Goal: Task Accomplishment & Management: Complete application form

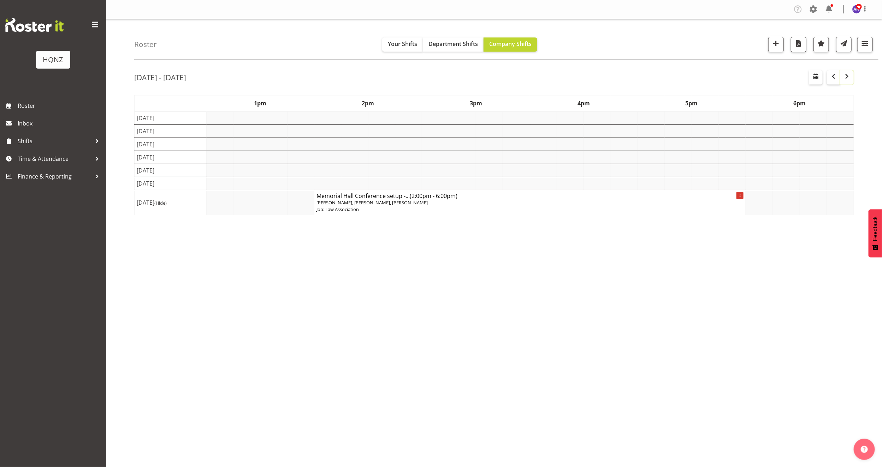
click at [846, 78] on span "button" at bounding box center [847, 76] width 8 height 8
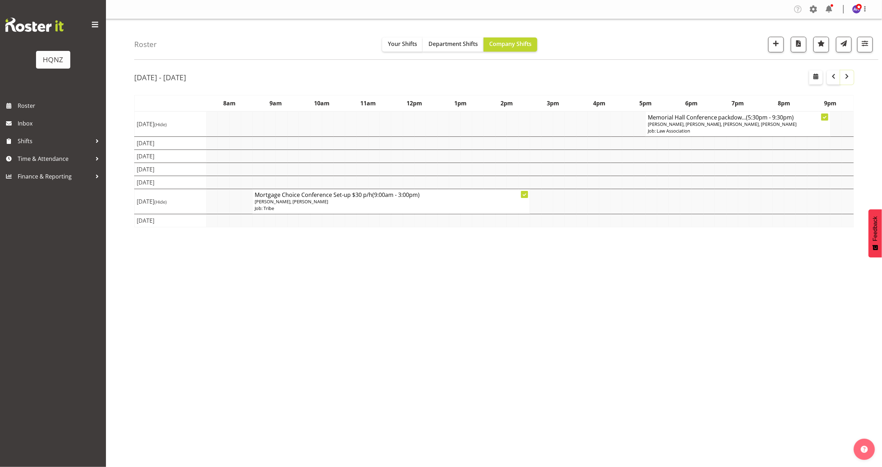
click at [846, 78] on span "button" at bounding box center [847, 76] width 8 height 8
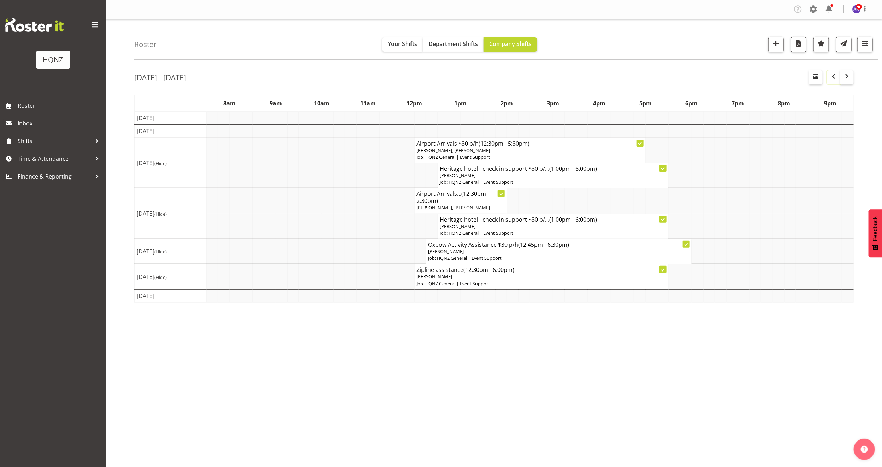
click at [830, 78] on span "button" at bounding box center [834, 76] width 8 height 8
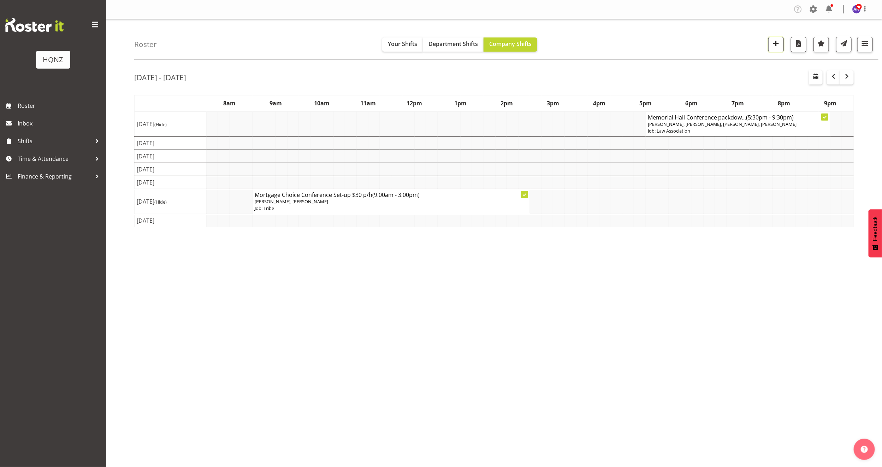
click at [777, 42] on span "button" at bounding box center [776, 43] width 9 height 9
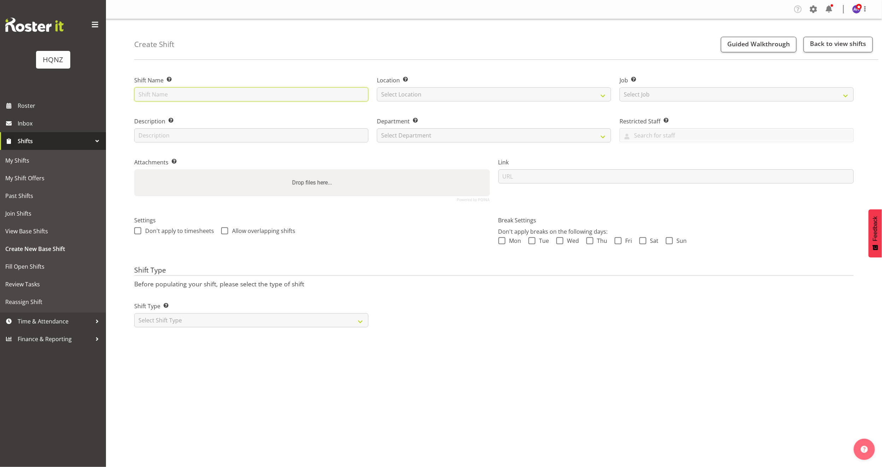
click at [245, 92] on input "text" at bounding box center [251, 94] width 234 height 14
drag, startPoint x: 260, startPoint y: 95, endPoint x: 218, endPoint y: 94, distance: 42.4
click at [217, 94] on input "Mortgage Choice Conference Set-up $30 p/h" at bounding box center [251, 94] width 234 height 14
type input "Mortgage Choice Conference Pack down $30 p/h"
click at [421, 93] on select "Select Location [GEOGRAPHIC_DATA] Head Office" at bounding box center [494, 94] width 234 height 14
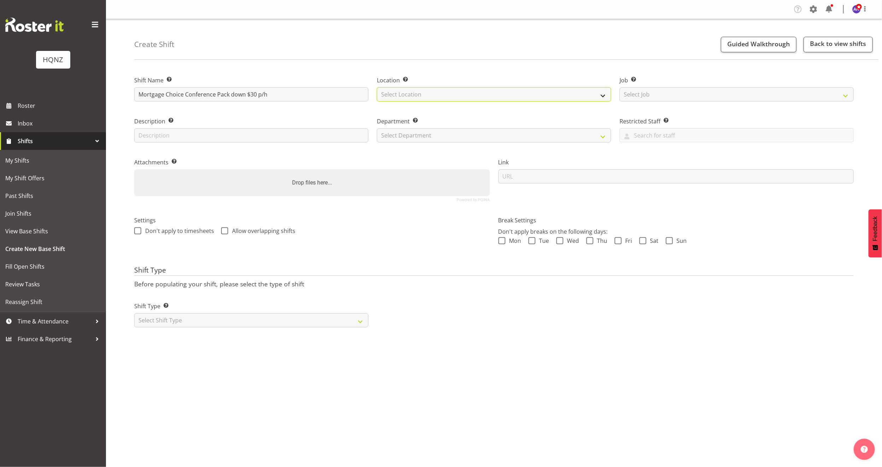
select select "129"
click at [377, 87] on select "Select Location [GEOGRAPHIC_DATA] Head Office" at bounding box center [494, 94] width 234 height 14
click at [645, 93] on select "Select Job Create new job Auto Super Shoppes Buddle Findlay Carsales [GEOGRAPHI…" at bounding box center [737, 94] width 234 height 14
select select "10768"
click at [620, 87] on select "Select Job Create new job Auto Super Shoppes Buddle Findlay Carsales [GEOGRAPHI…" at bounding box center [737, 94] width 234 height 14
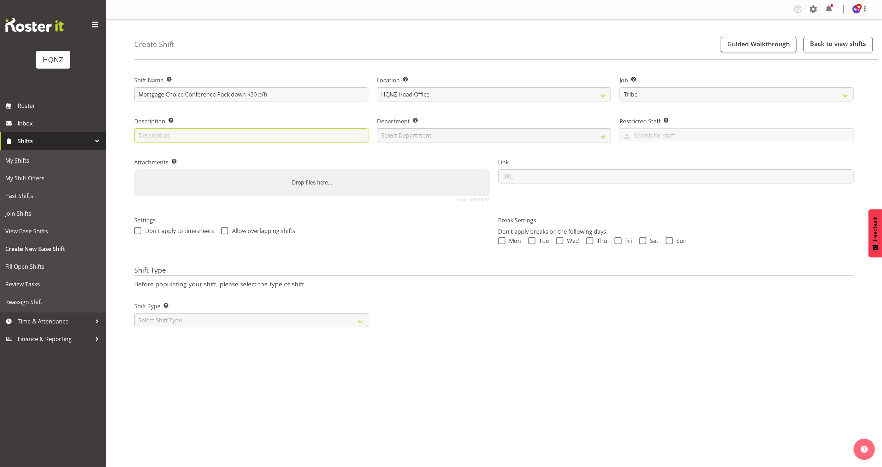
click at [193, 134] on input "text" at bounding box center [251, 135] width 234 height 14
type input "Pack down"
click at [416, 134] on select "Select Department HQ Casual Staff" at bounding box center [494, 135] width 234 height 14
select select "127"
click at [377, 128] on select "Select Department HQ Casual Staff" at bounding box center [494, 135] width 234 height 14
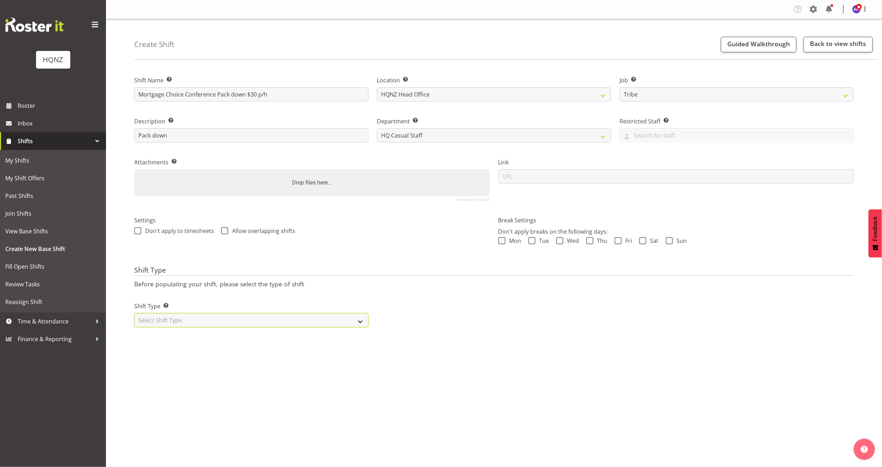
click at [230, 319] on select "Select Shift Type One Off Shift Recurring Shift Rotating Shift" at bounding box center [251, 320] width 234 height 14
select select "one_off"
click at [134, 313] on select "Select Shift Type One Off Shift Recurring Shift Rotating Shift" at bounding box center [251, 320] width 234 height 14
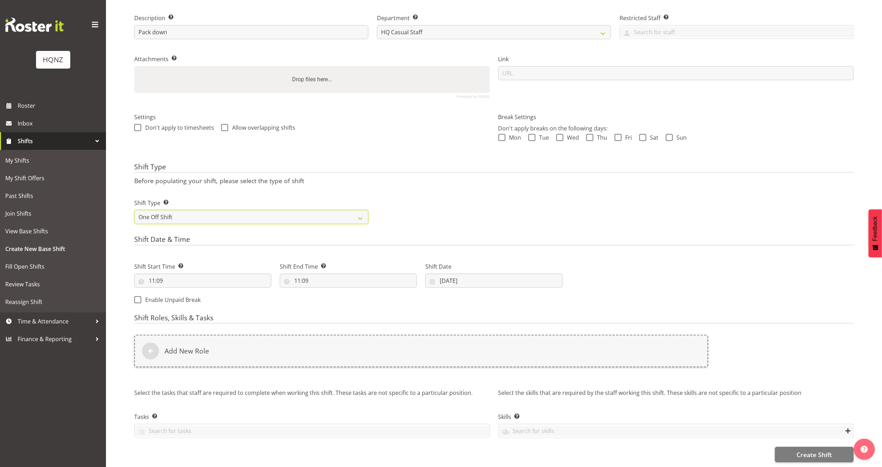
scroll to position [112, 0]
click at [187, 273] on input "11:09" at bounding box center [202, 280] width 137 height 14
click at [183, 291] on select "00 01 02 03 04 05 06 07 08 09 10 11 12 13 14 15 16 17 18 19 20 21 22 23" at bounding box center [183, 298] width 16 height 14
select select "16"
click at [175, 291] on select "00 01 02 03 04 05 06 07 08 09 10 11 12 13 14 15 16 17 18 19 20 21 22 23" at bounding box center [183, 298] width 16 height 14
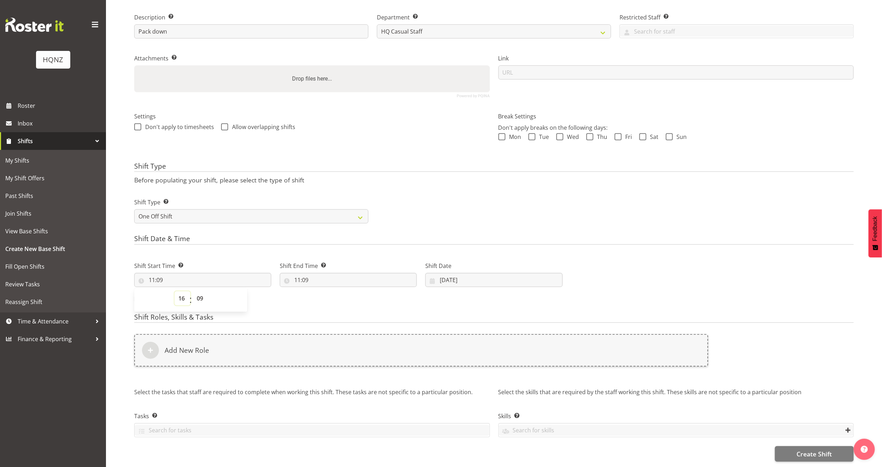
type input "16:09"
click at [202, 291] on select "00 01 02 03 04 05 06 07 08 09 10 11 12 13 14 15 16 17 18 19 20 21 22 23 24 25 2…" at bounding box center [201, 298] width 16 height 14
select select "30"
click at [193, 291] on select "00 01 02 03 04 05 06 07 08 09 10 11 12 13 14 15 16 17 18 19 20 21 22 23 24 25 2…" at bounding box center [201, 298] width 16 height 14
type input "16:30"
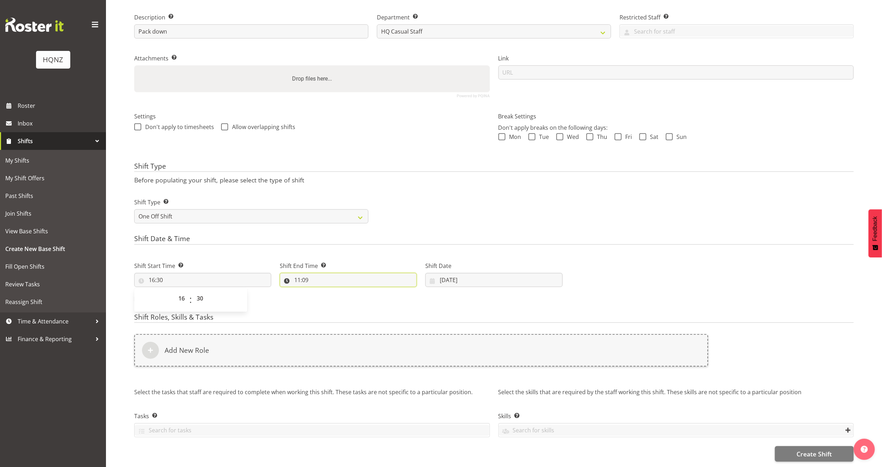
click at [307, 273] on input "11:09" at bounding box center [348, 280] width 137 height 14
click at [328, 291] on select "00 01 02 03 04 05 06 07 08 09 10 11 12 13 14 15 16 17 18 19 20 21 22 23" at bounding box center [328, 298] width 16 height 14
select select "20"
click at [320, 291] on select "00 01 02 03 04 05 06 07 08 09 10 11 12 13 14 15 16 17 18 19 20 21 22 23" at bounding box center [328, 298] width 16 height 14
type input "20:09"
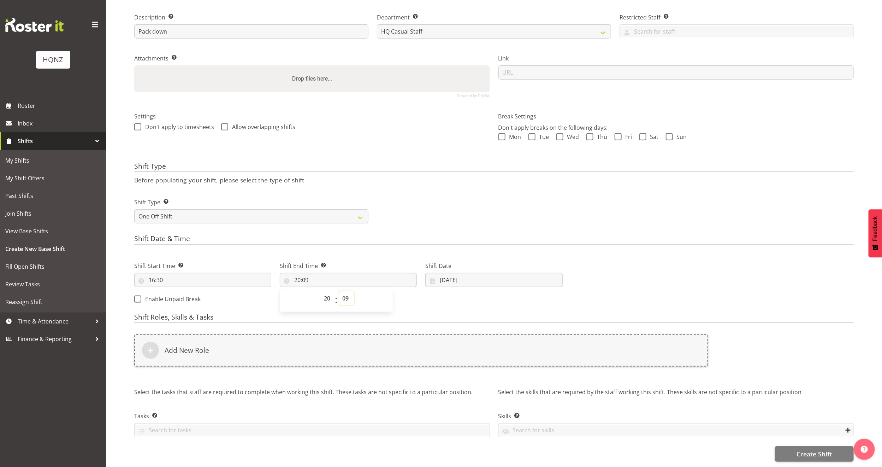
click at [346, 291] on select "00 01 02 03 04 05 06 07 08 09 10 11 12 13 14 15 16 17 18 19 20 21 22 23 24 25 2…" at bounding box center [347, 298] width 16 height 14
select select "30"
click at [339, 291] on select "00 01 02 03 04 05 06 07 08 09 10 11 12 13 14 15 16 17 18 19 20 21 22 23 24 25 2…" at bounding box center [347, 298] width 16 height 14
type input "20:30"
click at [444, 273] on input "02/10/2025" at bounding box center [493, 280] width 137 height 14
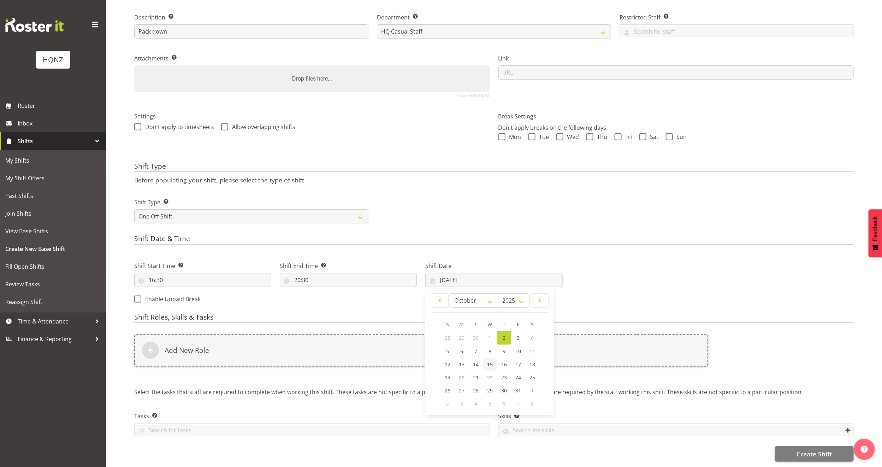
click at [489, 361] on span "15" at bounding box center [490, 364] width 6 height 7
type input "15/10/2025"
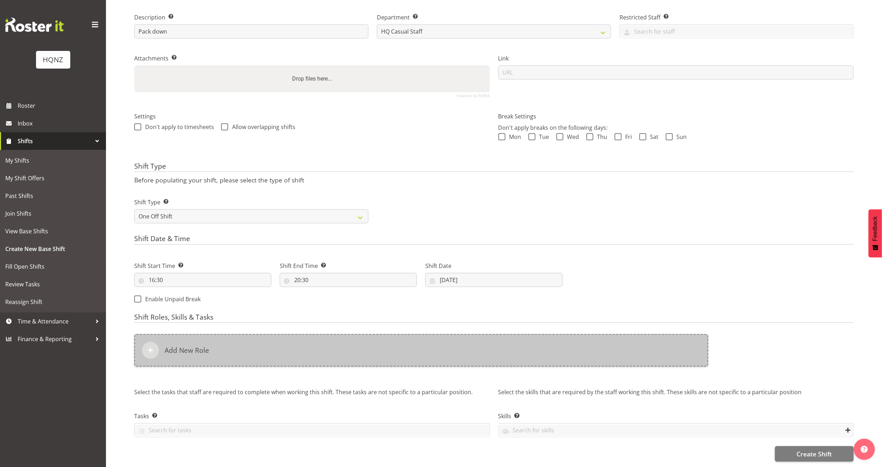
click at [310, 342] on div "Add New Role" at bounding box center [421, 350] width 574 height 33
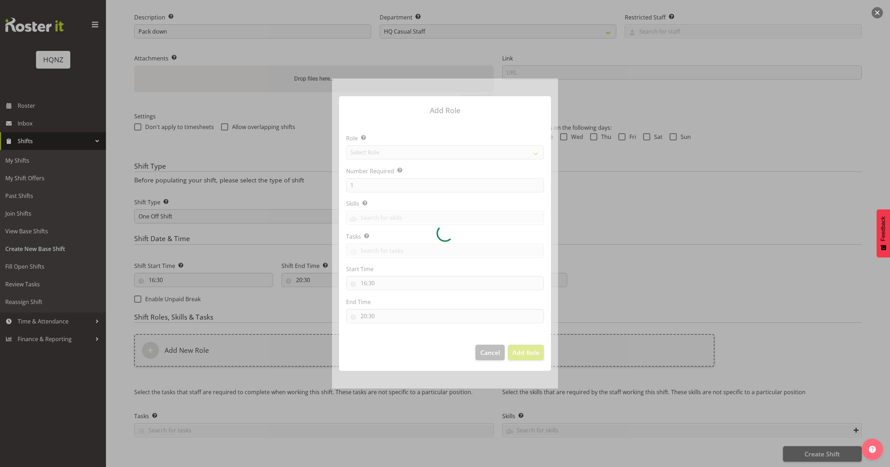
click at [394, 150] on div at bounding box center [445, 233] width 226 height 310
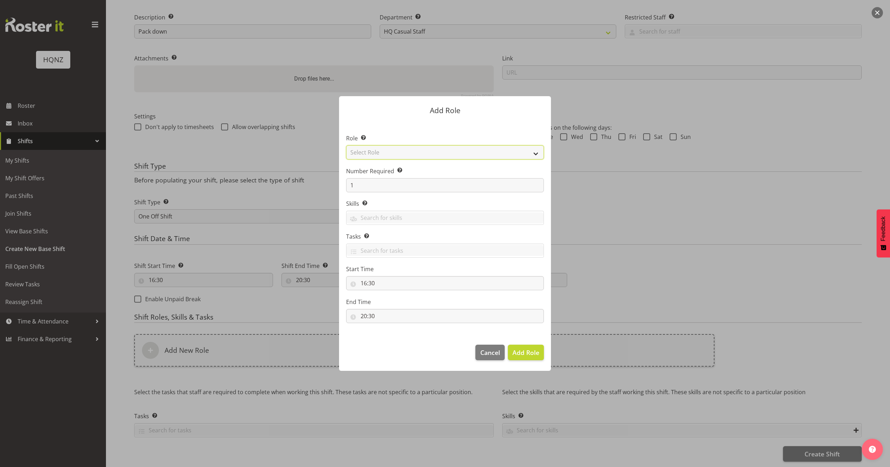
click at [386, 150] on select "Select Role Activity host Airport arrivals/departures Cleaning Event support Te…" at bounding box center [445, 152] width 198 height 14
select select "250"
click at [346, 145] on select "Select Role Activity host Airport arrivals/departures Cleaning Event support Te…" at bounding box center [445, 152] width 198 height 14
click at [395, 182] on input "1" at bounding box center [445, 185] width 198 height 14
type input "2"
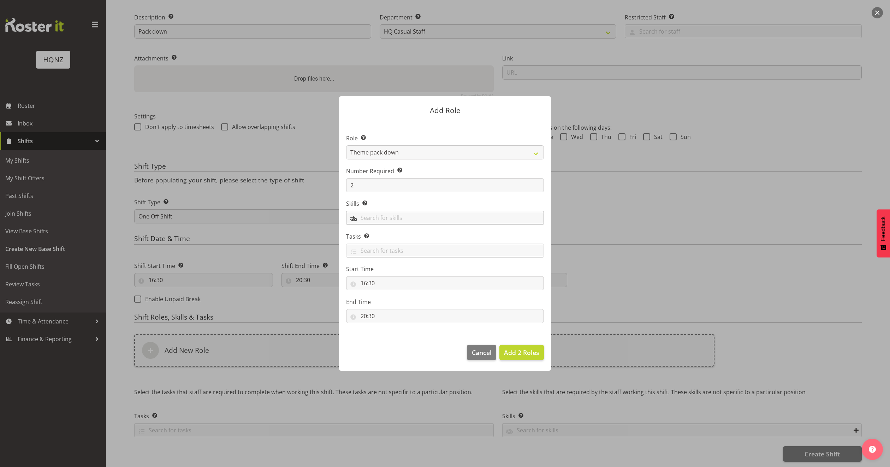
click at [372, 213] on input "text" at bounding box center [445, 217] width 197 height 11
click at [389, 249] on span "Theme pack down" at bounding box center [376, 248] width 48 height 8
click at [526, 353] on span "Add 2 Roles" at bounding box center [521, 352] width 35 height 8
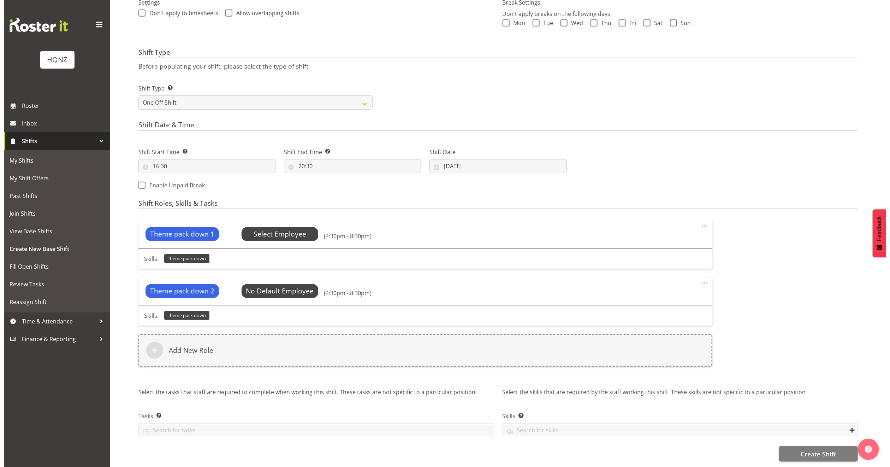
scroll to position [226, 0]
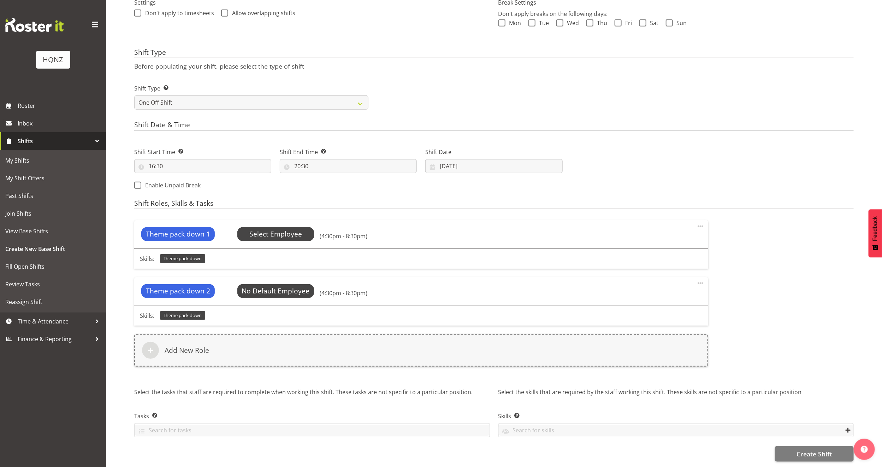
click at [278, 229] on span "Select Employee" at bounding box center [275, 234] width 53 height 10
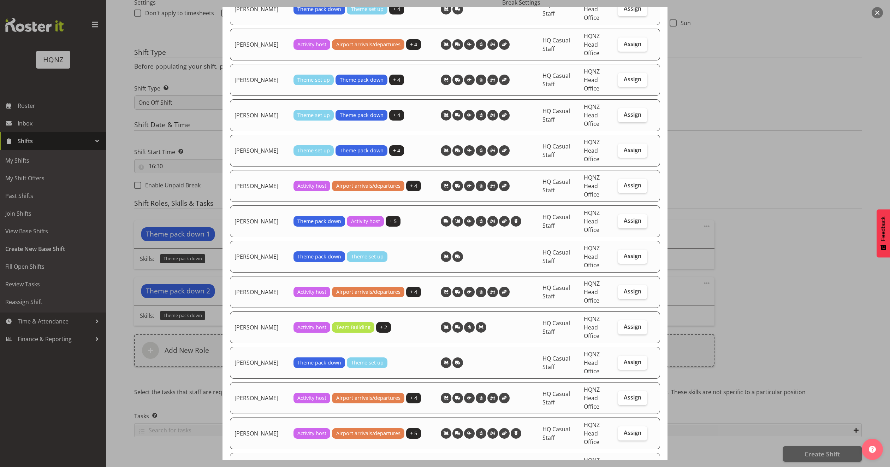
scroll to position [636, 0]
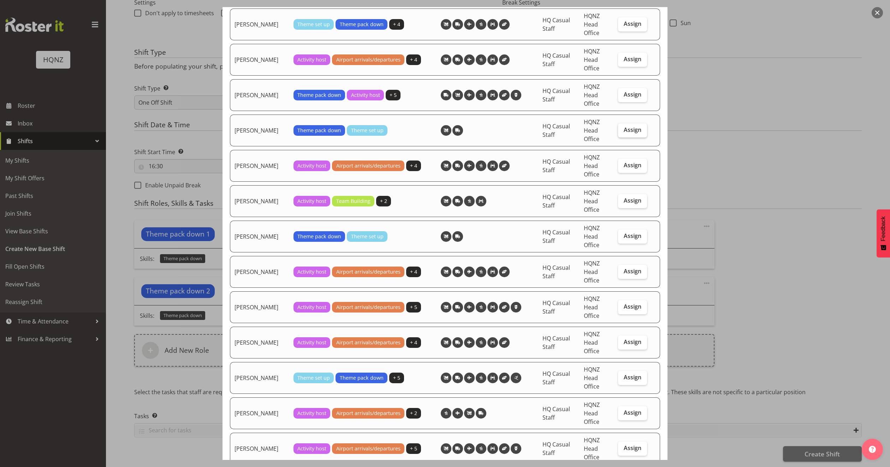
click at [624, 131] on span "Assign" at bounding box center [633, 129] width 18 height 7
click at [623, 131] on input "Assign" at bounding box center [620, 130] width 5 height 5
checkbox input "true"
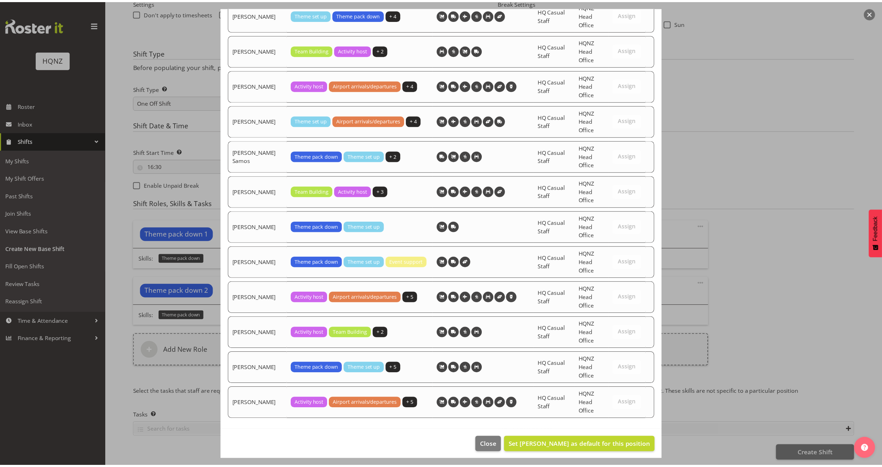
scroll to position [1496, 0]
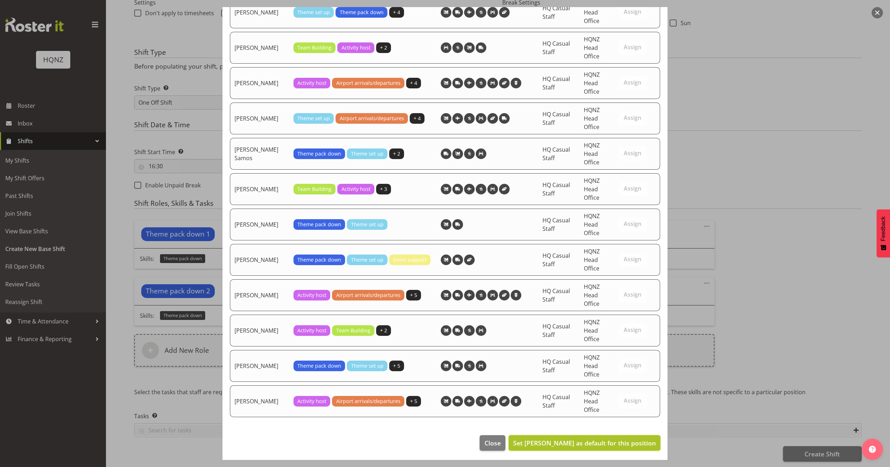
click at [579, 441] on span "Set Jean-Prieur du Plessis as default for this position" at bounding box center [584, 443] width 143 height 8
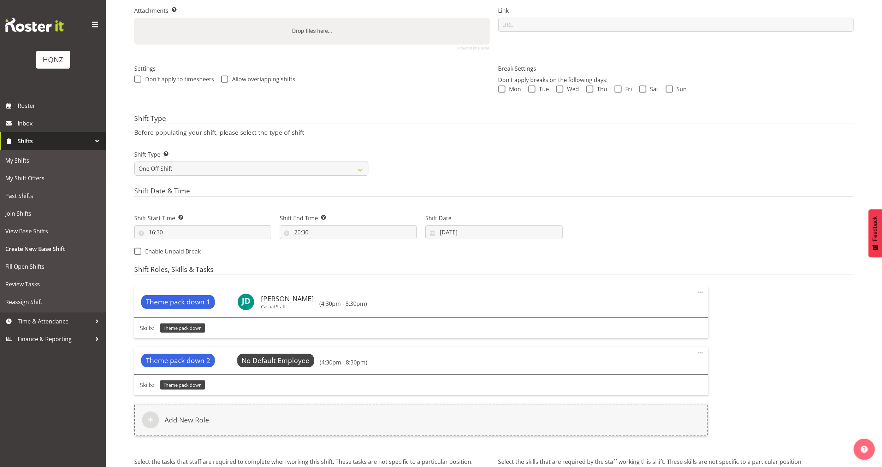
scroll to position [230, 0]
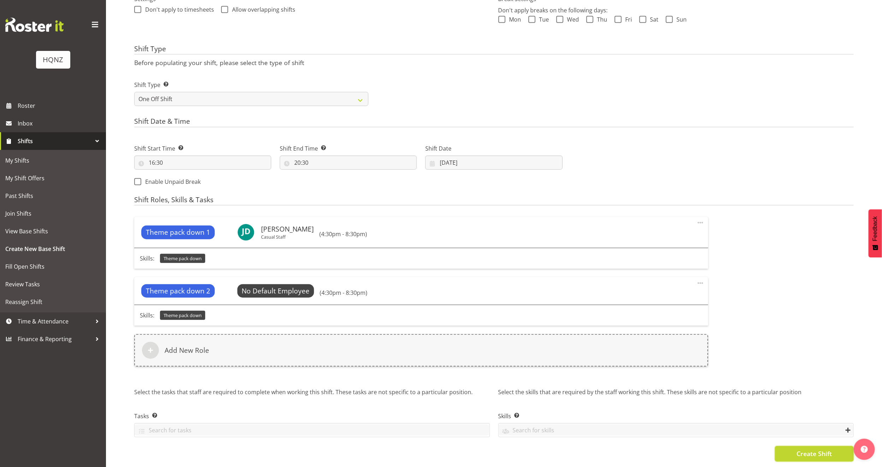
click at [826, 449] on span "Create Shift" at bounding box center [814, 453] width 35 height 9
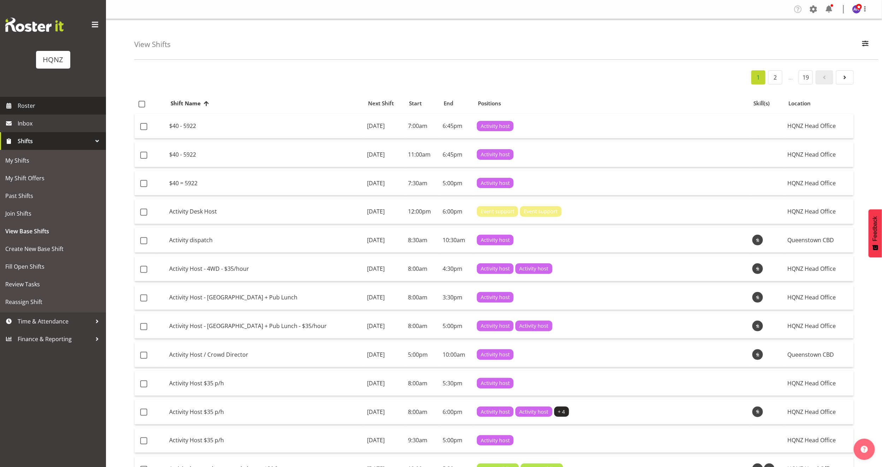
click at [28, 100] on link "Roster" at bounding box center [53, 106] width 106 height 18
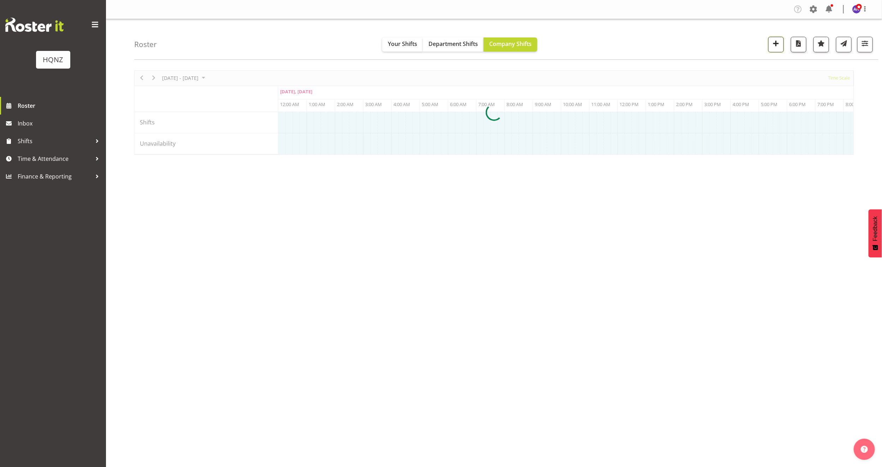
click at [774, 45] on span "button" at bounding box center [776, 43] width 9 height 9
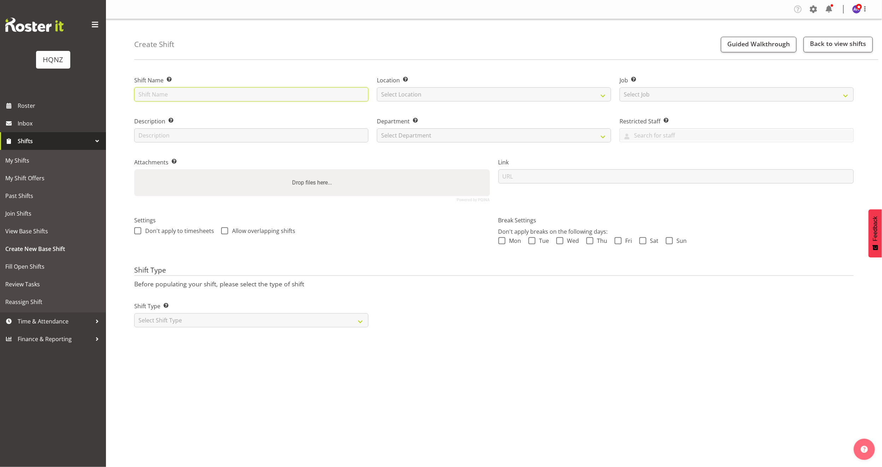
click at [233, 89] on input "text" at bounding box center [251, 94] width 234 height 14
drag, startPoint x: 214, startPoint y: 94, endPoint x: 186, endPoint y: 94, distance: 28.6
click at [186, 94] on input "Mortgage Choice Conference Set-up $30 p/h" at bounding box center [251, 94] width 234 height 14
type input "Mortgage Choice Gala Set-up $30 p/h"
click at [447, 94] on select "Select Location HQNZ Head Office" at bounding box center [494, 94] width 234 height 14
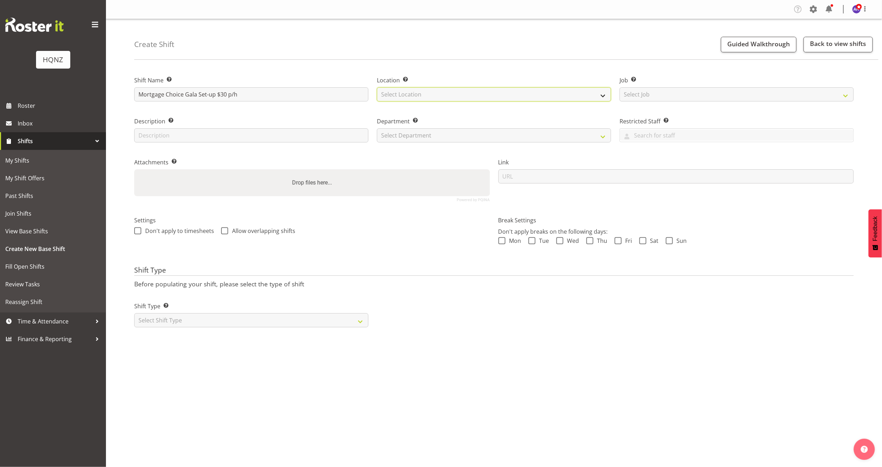
select select "129"
click at [377, 87] on select "Select Location HQNZ Head Office" at bounding box center [494, 94] width 234 height 14
click at [651, 93] on select "Select Job Create new job Auto Super Shoppes Buddle Findlay Carsales [GEOGRAPHI…" at bounding box center [737, 94] width 234 height 14
select select "10768"
click at [620, 87] on select "Select Job Create new job Auto Super Shoppes Buddle Findlay Carsales [GEOGRAPHI…" at bounding box center [737, 94] width 234 height 14
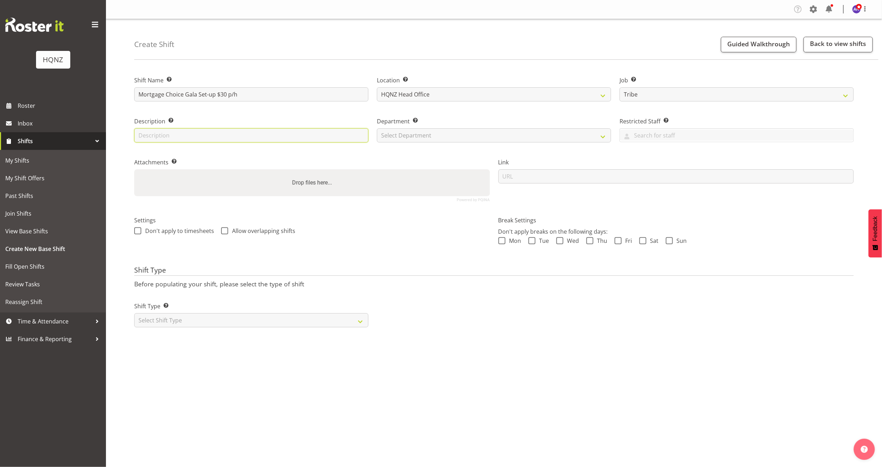
click at [267, 137] on input "text" at bounding box center [251, 135] width 234 height 14
type input "Set up tables and chairs and centrepieces"
click at [449, 137] on select "Select Department HQ Casual Staff" at bounding box center [494, 135] width 234 height 14
select select "127"
click at [377, 128] on select "Select Department HQ Casual Staff" at bounding box center [494, 135] width 234 height 14
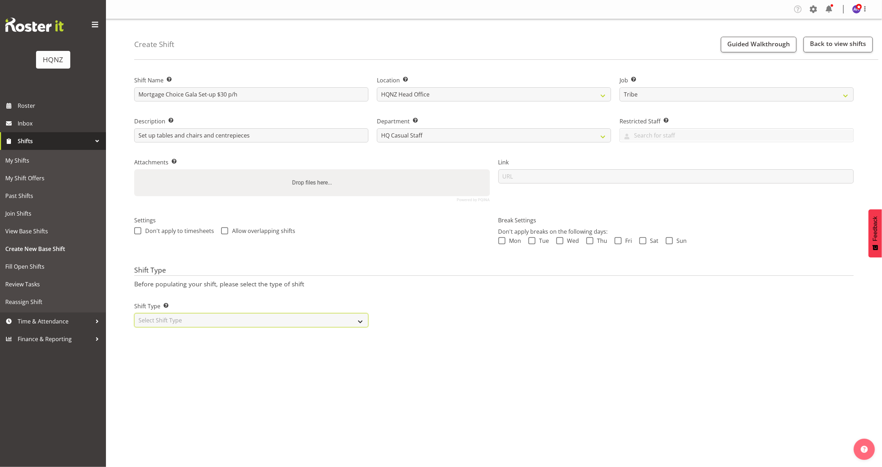
click at [192, 318] on select "Select Shift Type One Off Shift Recurring Shift Rotating Shift" at bounding box center [251, 320] width 234 height 14
select select "one_off"
click at [134, 313] on select "Select Shift Type One Off Shift Recurring Shift Rotating Shift" at bounding box center [251, 320] width 234 height 14
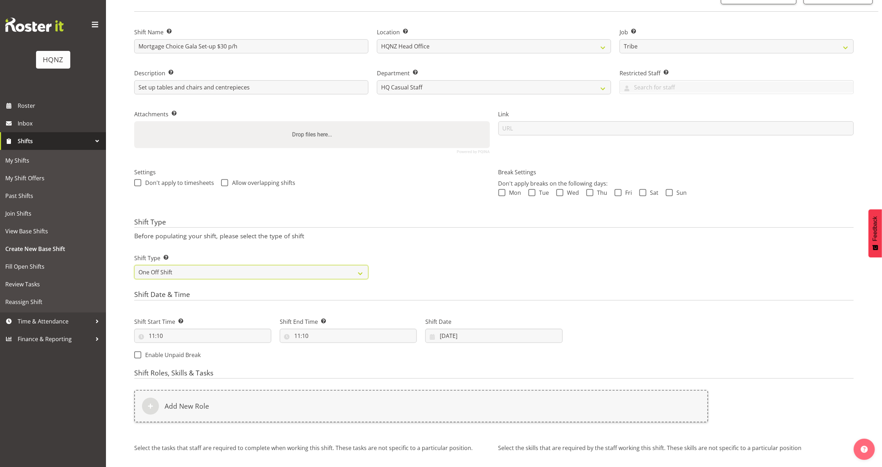
scroll to position [112, 0]
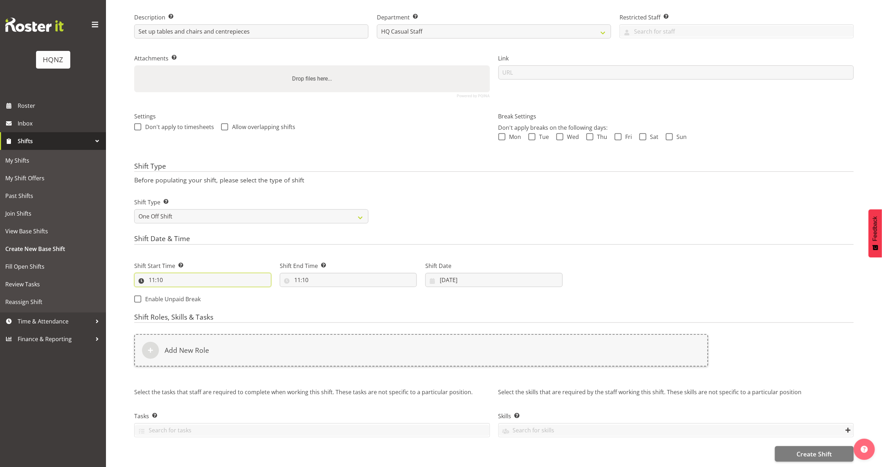
click at [166, 273] on input "11:10" at bounding box center [202, 280] width 137 height 14
click at [154, 273] on input "11:10" at bounding box center [202, 280] width 137 height 14
click at [155, 273] on input "11:10" at bounding box center [202, 280] width 137 height 14
click at [180, 291] on select "00 01 02 03 04 05 06 07 08 09 10 11 12 13 14 15 16 17 18 19 20 21 22 23" at bounding box center [183, 298] width 16 height 14
select select "15"
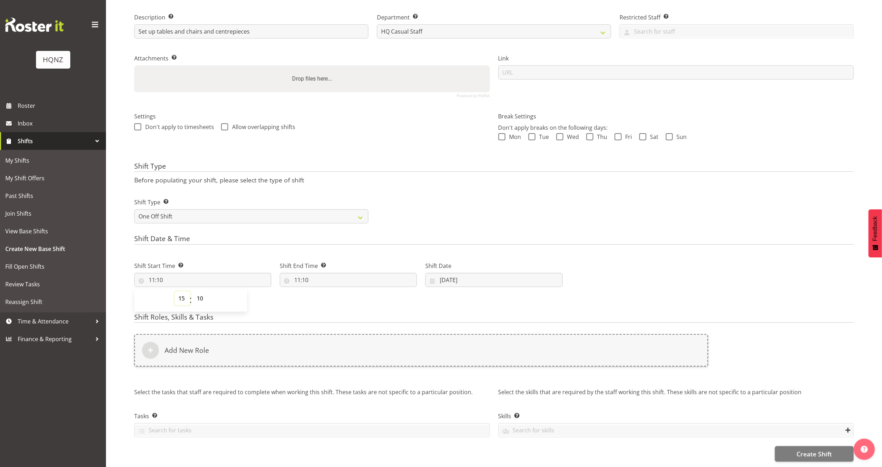
click at [175, 291] on select "00 01 02 03 04 05 06 07 08 09 10 11 12 13 14 15 16 17 18 19 20 21 22 23" at bounding box center [183, 298] width 16 height 14
type input "15:10"
click at [182, 293] on select "00 01 02 03 04 05 06 07 08 09 10 11 12 13 14 15 16 17 18 19 20 21 22 23" at bounding box center [183, 298] width 16 height 14
click at [175, 291] on select "00 01 02 03 04 05 06 07 08 09 10 11 12 13 14 15 16 17 18 19 20 21 22 23" at bounding box center [183, 298] width 16 height 14
click at [169, 273] on input "15:10" at bounding box center [202, 280] width 137 height 14
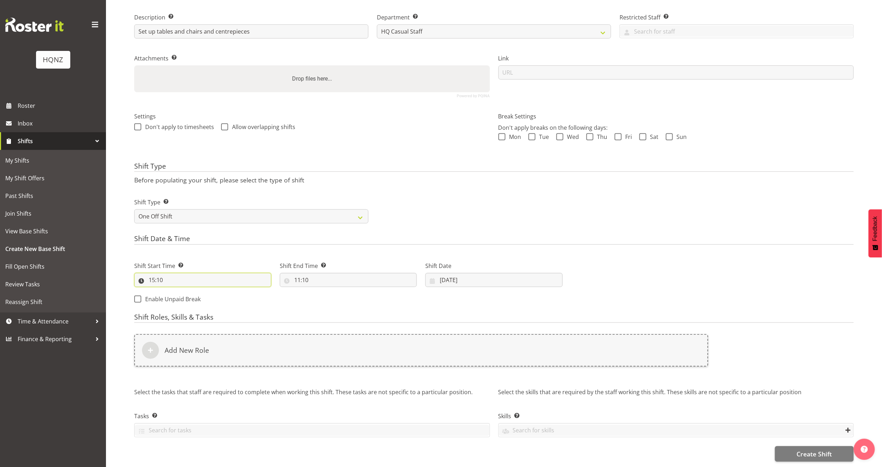
click at [170, 273] on input "15:10" at bounding box center [202, 280] width 137 height 14
click at [201, 291] on select "00 01 02 03 04 05 06 07 08 09 10 11 12 13 14 15 16 17 18 19 20 21 22 23 24 25 2…" at bounding box center [201, 298] width 16 height 14
select select "0"
click at [193, 291] on select "00 01 02 03 04 05 06 07 08 09 10 11 12 13 14 15 16 17 18 19 20 21 22 23 24 25 2…" at bounding box center [201, 298] width 16 height 14
type input "15:00"
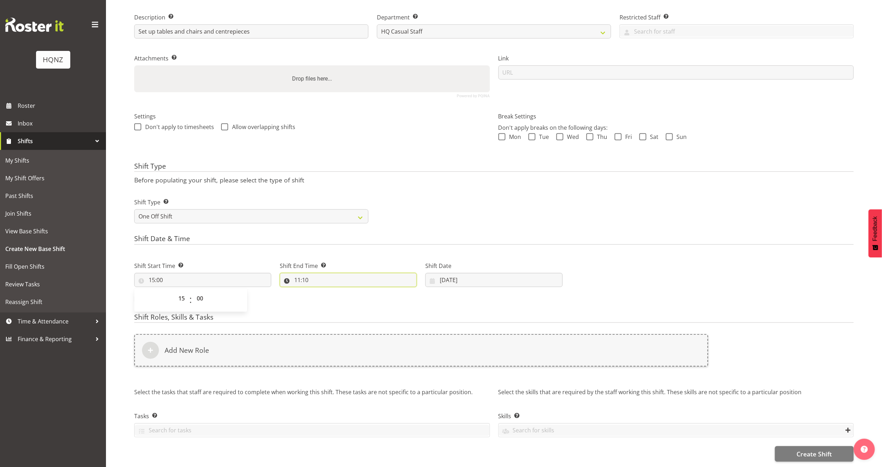
click at [304, 273] on input "11:10" at bounding box center [348, 280] width 137 height 14
click at [330, 291] on select "00 01 02 03 04 05 06 07 08 09 10 11 12 13 14 15 16 17 18 19 20 21 22 23" at bounding box center [328, 298] width 16 height 14
select select "18"
click at [320, 291] on select "00 01 02 03 04 05 06 07 08 09 10 11 12 13 14 15 16 17 18 19 20 21 22 23" at bounding box center [328, 298] width 16 height 14
type input "18:10"
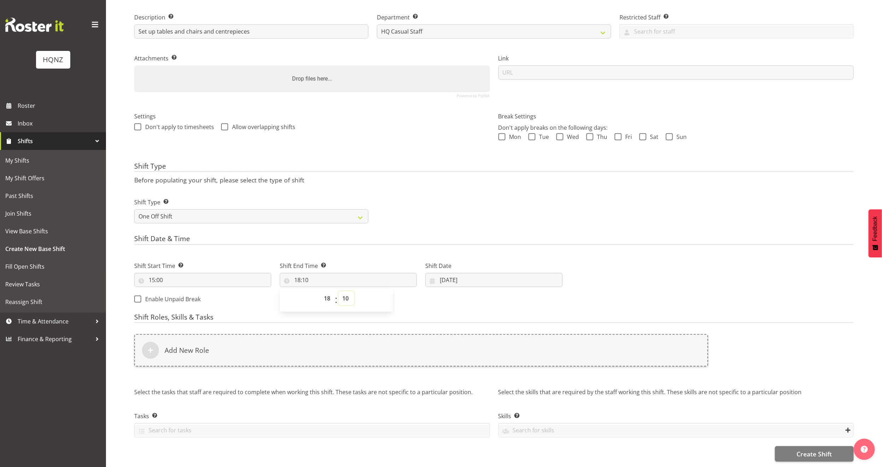
click at [345, 291] on select "00 01 02 03 04 05 06 07 08 09 10 11 12 13 14 15 16 17 18 19 20 21 22 23 24 25 2…" at bounding box center [347, 298] width 16 height 14
select select "30"
click at [339, 291] on select "00 01 02 03 04 05 06 07 08 09 10 11 12 13 14 15 16 17 18 19 20 21 22 23 24 25 2…" at bounding box center [347, 298] width 16 height 14
type input "18:30"
click at [524, 290] on div "Shift Start Time Set the time of the day you wish this shift to start 15:00 00 …" at bounding box center [348, 280] width 437 height 57
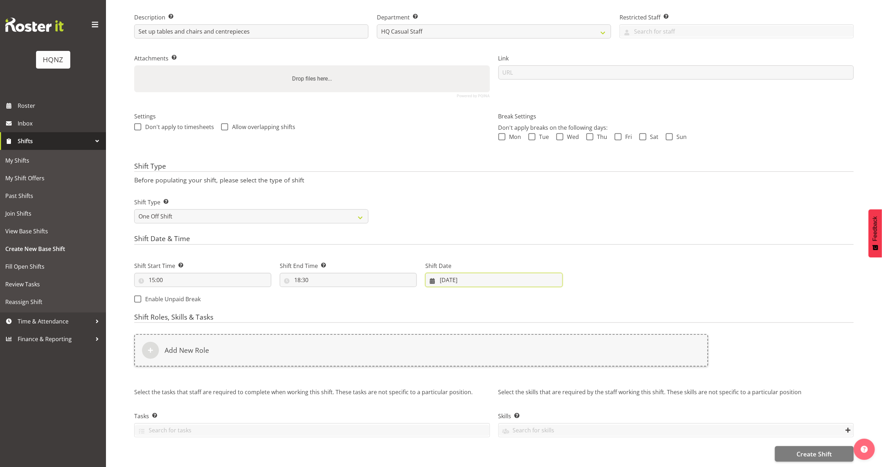
click at [460, 273] on input "[DATE]" at bounding box center [493, 280] width 137 height 14
click at [503, 361] on span "16" at bounding box center [504, 364] width 6 height 7
type input "[DATE]"
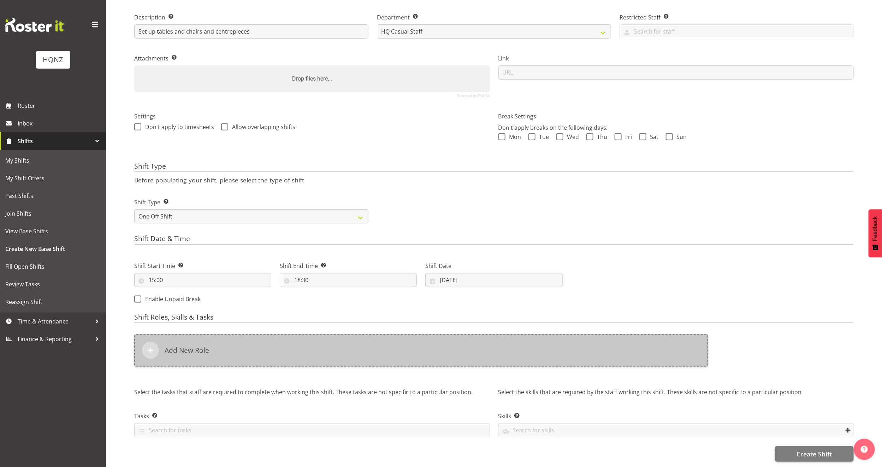
click at [355, 341] on div "Add New Role" at bounding box center [421, 350] width 574 height 33
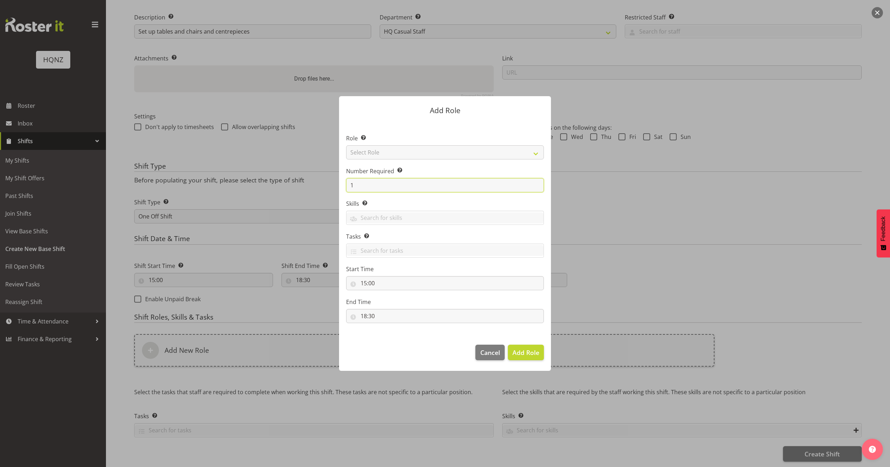
click at [397, 181] on input "1" at bounding box center [445, 185] width 198 height 14
click at [388, 145] on select "Select Role Activity host Airport arrivals/departures Cleaning Event support Te…" at bounding box center [445, 152] width 198 height 14
select select "249"
click at [346, 145] on select "Select Role Activity host Airport arrivals/departures Cleaning Event support Te…" at bounding box center [445, 152] width 198 height 14
click at [390, 186] on input "1" at bounding box center [445, 185] width 198 height 14
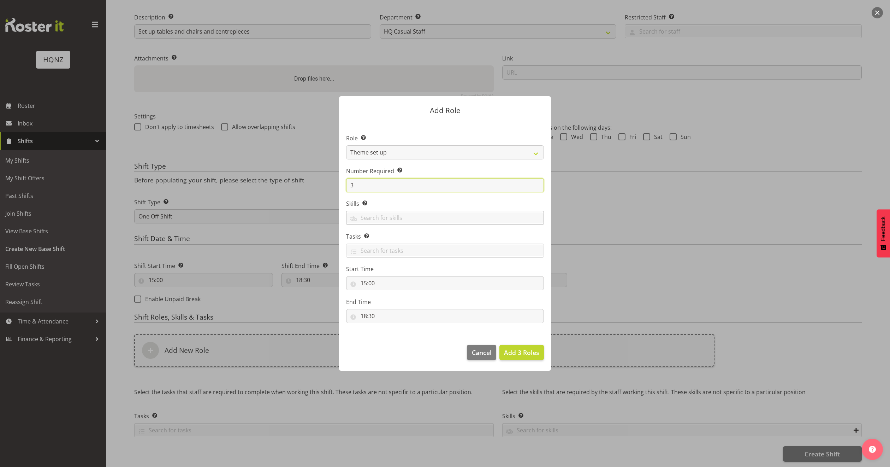
type input "3"
click at [402, 218] on input "text" at bounding box center [445, 217] width 197 height 11
click at [403, 247] on link "Theme pack down" at bounding box center [445, 247] width 197 height 13
click at [522, 352] on span "Add 3 Roles" at bounding box center [521, 352] width 35 height 8
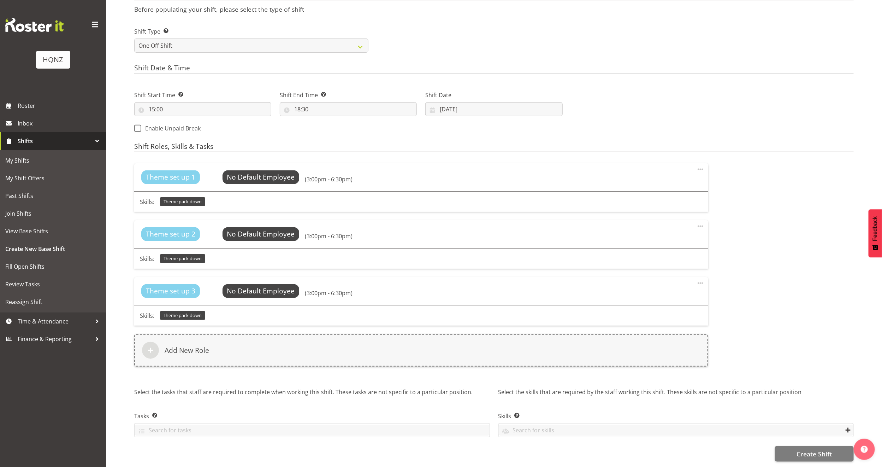
scroll to position [283, 0]
click at [804, 449] on span "Create Shift" at bounding box center [814, 453] width 35 height 9
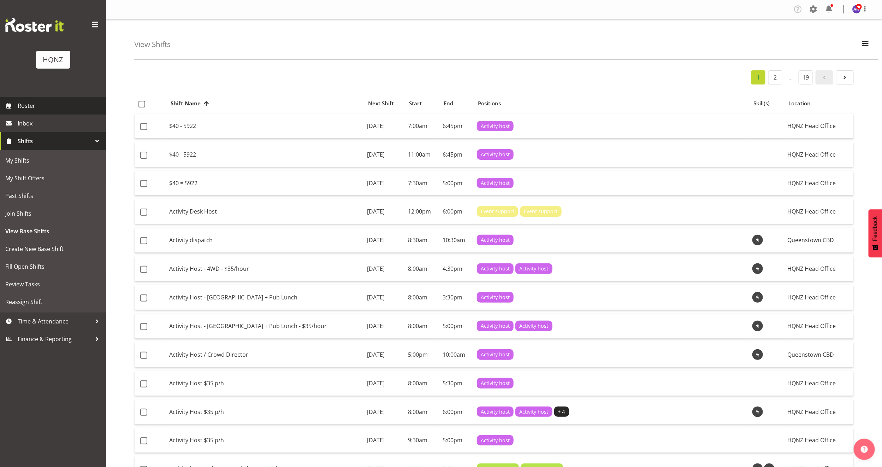
click at [30, 101] on span "Roster" at bounding box center [60, 105] width 85 height 11
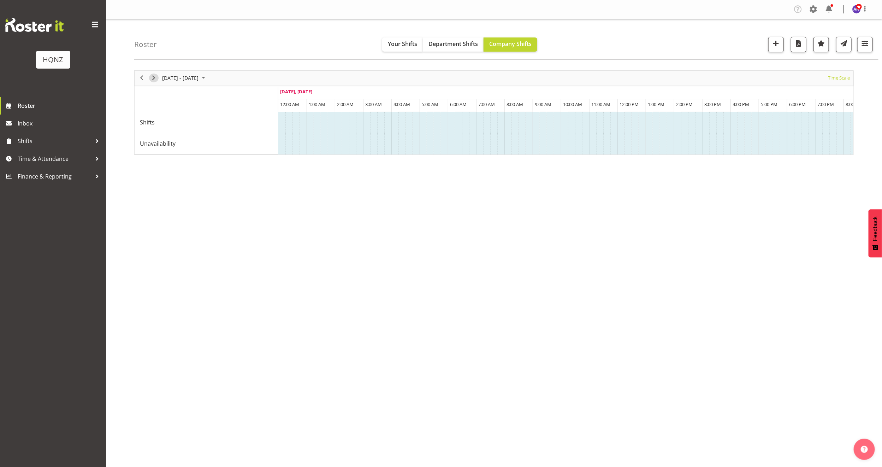
click at [155, 77] on span "Next" at bounding box center [153, 78] width 8 height 9
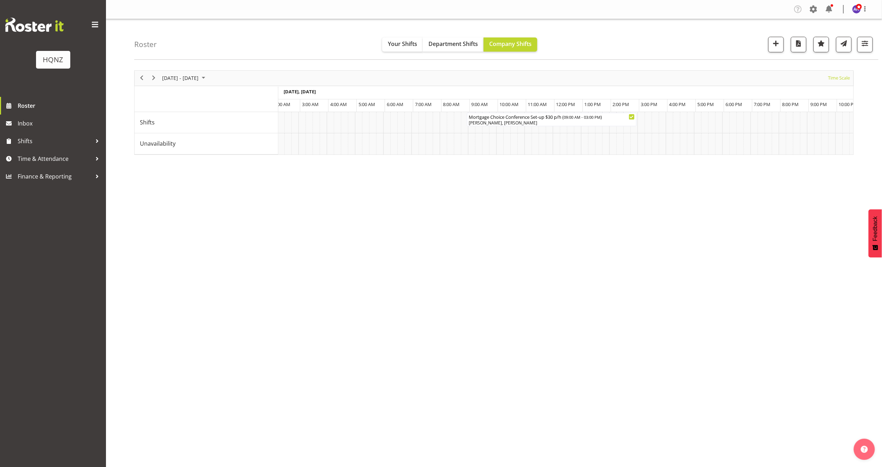
scroll to position [0, 3570]
click at [154, 81] on span "Next" at bounding box center [153, 78] width 8 height 9
drag, startPoint x: 349, startPoint y: 176, endPoint x: 413, endPoint y: 176, distance: 64.0
click at [413, 168] on div "Mortgage Choice Gala Set-up $30 p/h ( 03:00 PM - 06:30 PM ) Airport Arrivals $3…" at bounding box center [565, 140] width 575 height 56
click at [773, 41] on span "button" at bounding box center [776, 43] width 9 height 9
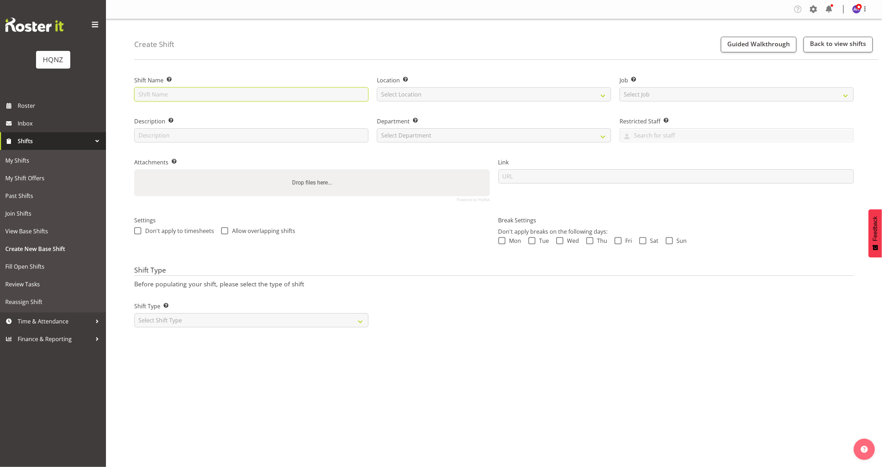
click at [234, 98] on input "text" at bounding box center [251, 94] width 234 height 14
drag, startPoint x: 234, startPoint y: 94, endPoint x: 214, endPoint y: 89, distance: 20.1
click at [217, 94] on input "Mortgage Choice Conference Set-up $30 p/h" at bounding box center [251, 94] width 234 height 14
click at [257, 96] on input "Mortgage Choice Conference Pack down $30 p/h" at bounding box center [251, 94] width 234 height 14
type input "Mortgage Choice Conference Pack down $40 p/h"
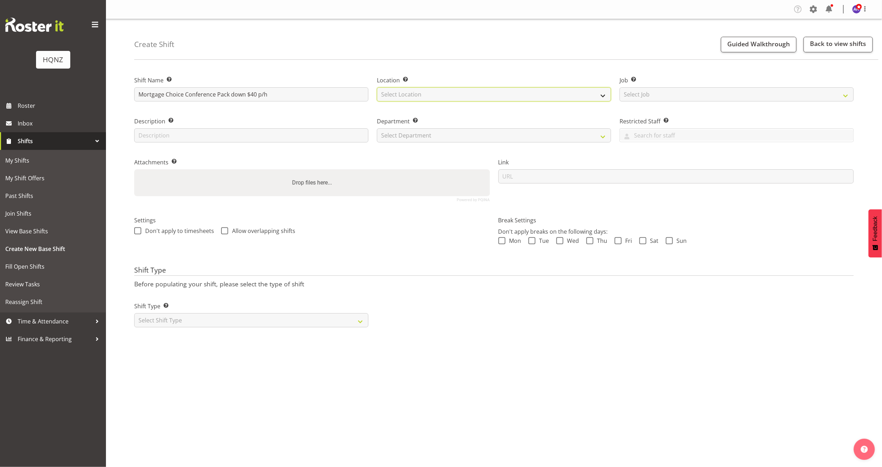
click at [431, 92] on select "Select Location [GEOGRAPHIC_DATA] Head Office" at bounding box center [494, 94] width 234 height 14
select select "129"
click at [377, 87] on select "Select Location [GEOGRAPHIC_DATA] Head Office" at bounding box center [494, 94] width 234 height 14
click at [666, 93] on select "Select Job Create new job Auto Super Shoppes Buddle Findlay Carsales [GEOGRAPHI…" at bounding box center [737, 94] width 234 height 14
select select "10768"
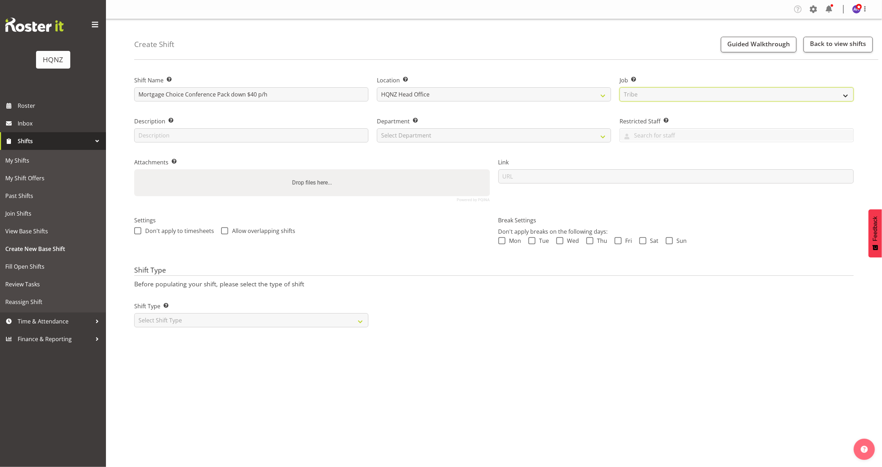
click at [620, 87] on select "Select Job Create new job Auto Super Shoppes Buddle Findlay Carsales [GEOGRAPHI…" at bounding box center [737, 94] width 234 height 14
click at [280, 138] on input "text" at bounding box center [251, 135] width 234 height 14
type input "Pack down"
click at [421, 135] on select "Select Department HQ Casual Staff" at bounding box center [494, 135] width 234 height 14
select select "127"
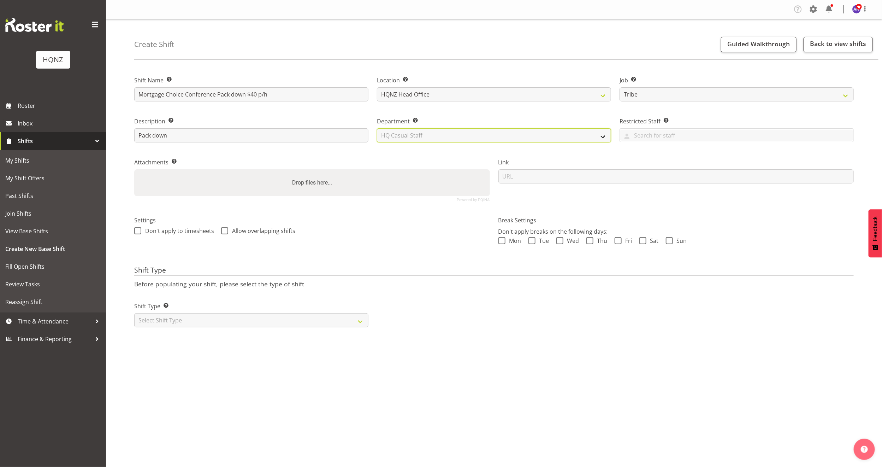
click at [377, 128] on select "Select Department HQ Casual Staff" at bounding box center [494, 135] width 234 height 14
click at [230, 316] on select "Select Shift Type One Off Shift Recurring Shift Rotating Shift" at bounding box center [251, 320] width 234 height 14
select select "one_off"
click at [134, 313] on select "Select Shift Type One Off Shift Recurring Shift Rotating Shift" at bounding box center [251, 320] width 234 height 14
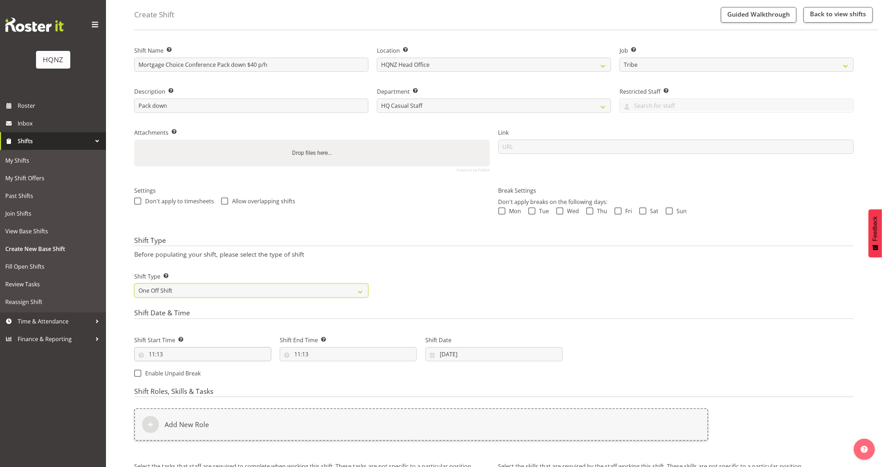
scroll to position [53, 0]
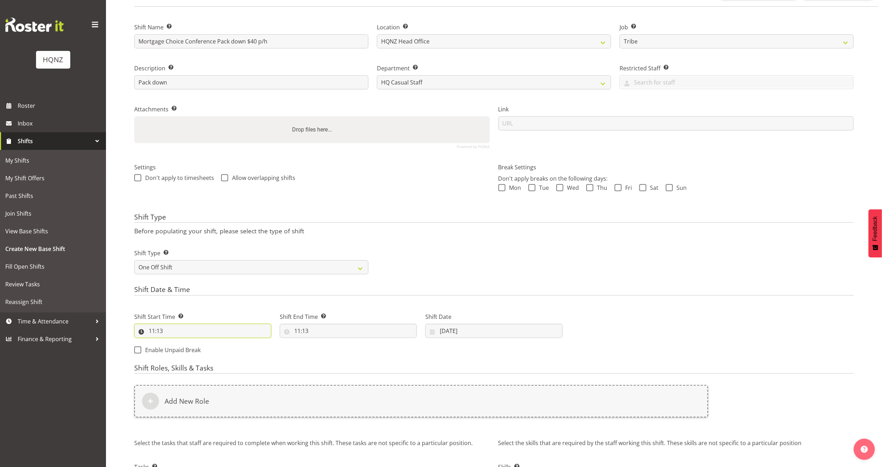
click at [174, 330] on input "11:13" at bounding box center [202, 331] width 137 height 14
click at [162, 329] on input "11:13" at bounding box center [202, 331] width 137 height 14
click at [159, 330] on input "11:13" at bounding box center [202, 331] width 137 height 14
click at [183, 349] on select "00 01 02 03 04 05 06 07 08 09 10 11 12 13 14 15 16 17 18 19 20 21 22 23" at bounding box center [183, 349] width 16 height 14
select select "22"
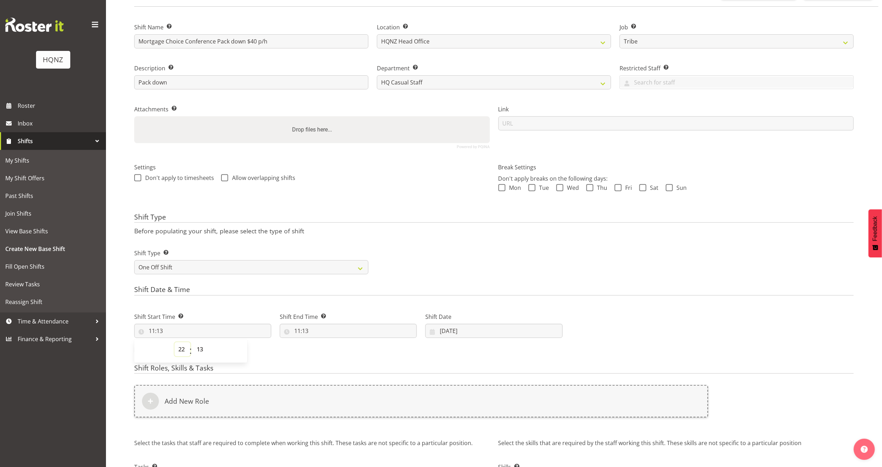
click at [175, 342] on select "00 01 02 03 04 05 06 07 08 09 10 11 12 13 14 15 16 17 18 19 20 21 22 23" at bounding box center [183, 349] width 16 height 14
type input "22:13"
click at [202, 350] on select "00 01 02 03 04 05 06 07 08 09 10 11 12 13 14 15 16 17 18 19 20 21 22 23 24 25 2…" at bounding box center [201, 349] width 16 height 14
select select "45"
click at [193, 342] on select "00 01 02 03 04 05 06 07 08 09 10 11 12 13 14 15 16 17 18 19 20 21 22 23 24 25 2…" at bounding box center [201, 349] width 16 height 14
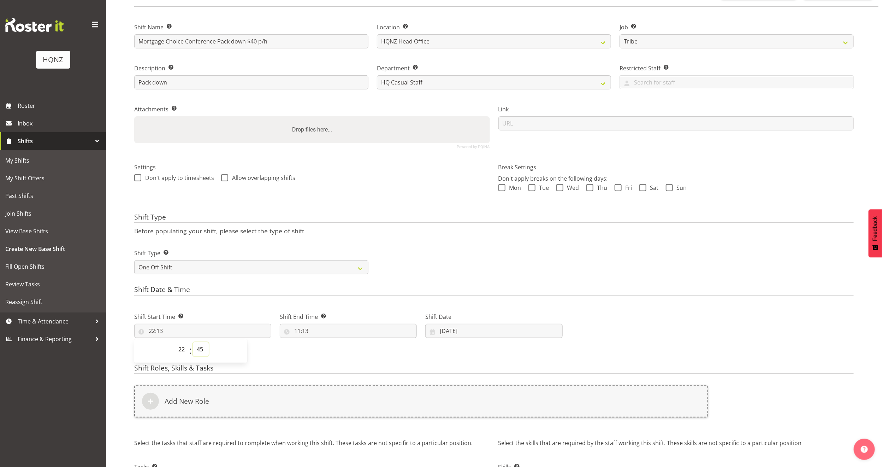
type input "22:45"
click at [311, 330] on input "11:13" at bounding box center [348, 331] width 137 height 14
click at [325, 347] on select "00 01 02 03 04 05 06 07 08 09 10 11 12 13 14 15 16 17 18 19 20 21 22 23" at bounding box center [328, 349] width 16 height 14
select select "2"
click at [320, 342] on select "00 01 02 03 04 05 06 07 08 09 10 11 12 13 14 15 16 17 18 19 20 21 22 23" at bounding box center [328, 349] width 16 height 14
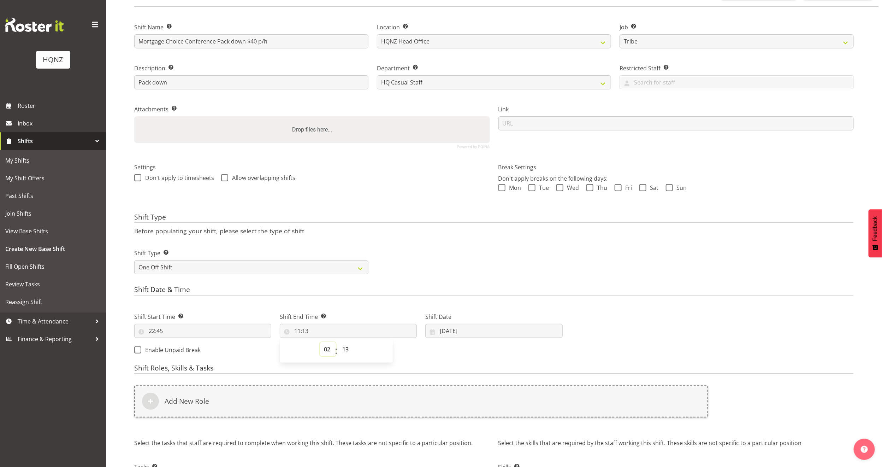
type input "02:13"
click at [347, 350] on select "00 01 02 03 04 05 06 07 08 09 10 11 12 13 14 15 16 17 18 19 20 21 22 23 24 25 2…" at bounding box center [347, 349] width 16 height 14
select select "0"
click at [339, 342] on select "00 01 02 03 04 05 06 07 08 09 10 11 12 13 14 15 16 17 18 19 20 21 22 23 24 25 2…" at bounding box center [347, 349] width 16 height 14
type input "02:00"
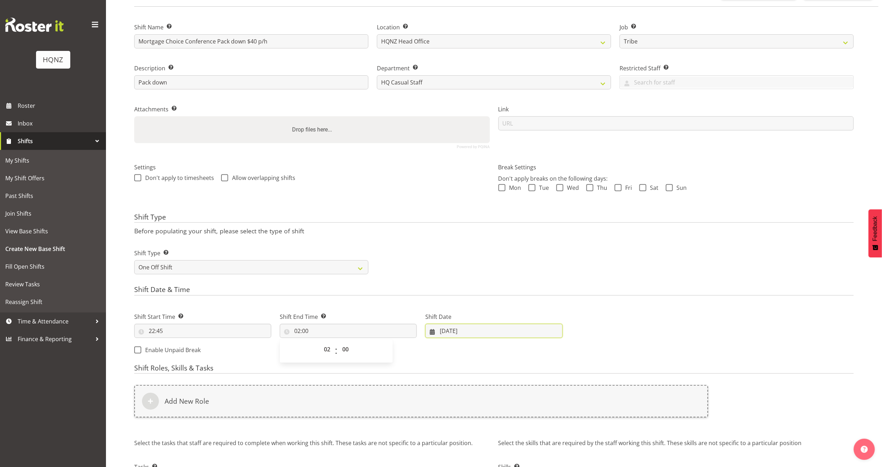
click at [442, 329] on input "[DATE]" at bounding box center [493, 331] width 137 height 14
click at [507, 417] on span "16" at bounding box center [504, 415] width 6 height 7
type input "[DATE]"
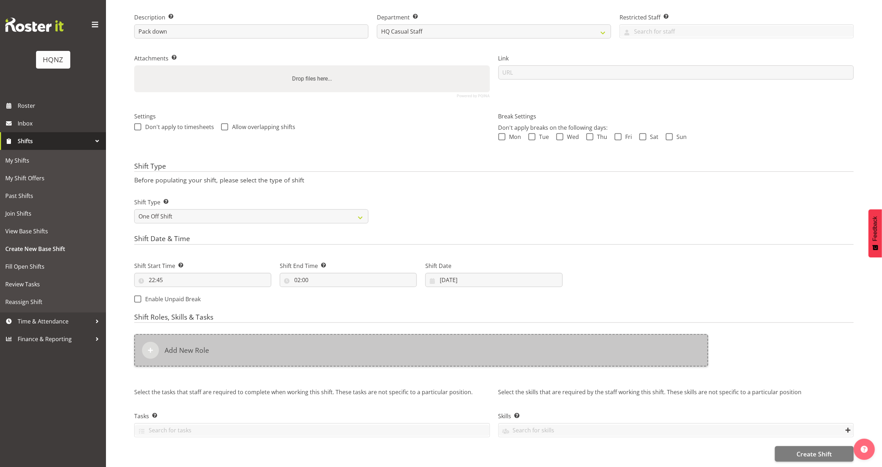
click at [241, 346] on div "Add New Role" at bounding box center [421, 350] width 574 height 33
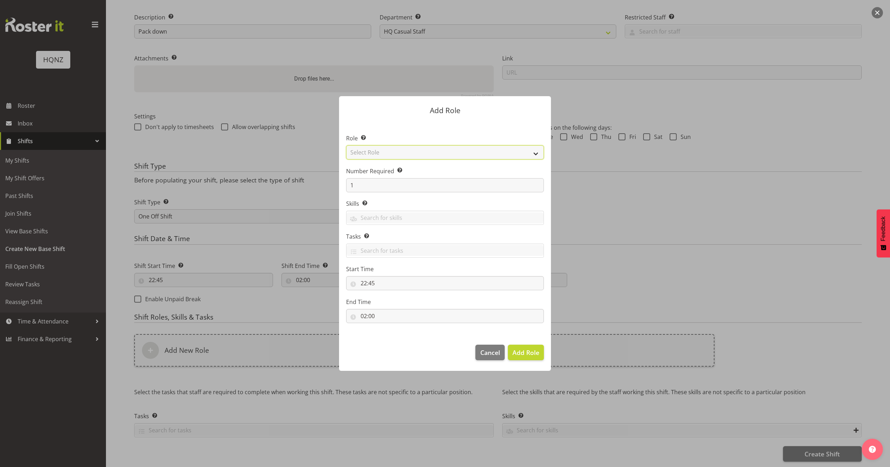
click at [398, 152] on select "Select Role Activity host Airport arrivals/departures Cleaning Event support Te…" at bounding box center [445, 152] width 198 height 14
select select "250"
click at [346, 145] on select "Select Role Activity host Airport arrivals/departures Cleaning Event support Te…" at bounding box center [445, 152] width 198 height 14
click at [392, 183] on input "1" at bounding box center [445, 185] width 198 height 14
type input "3"
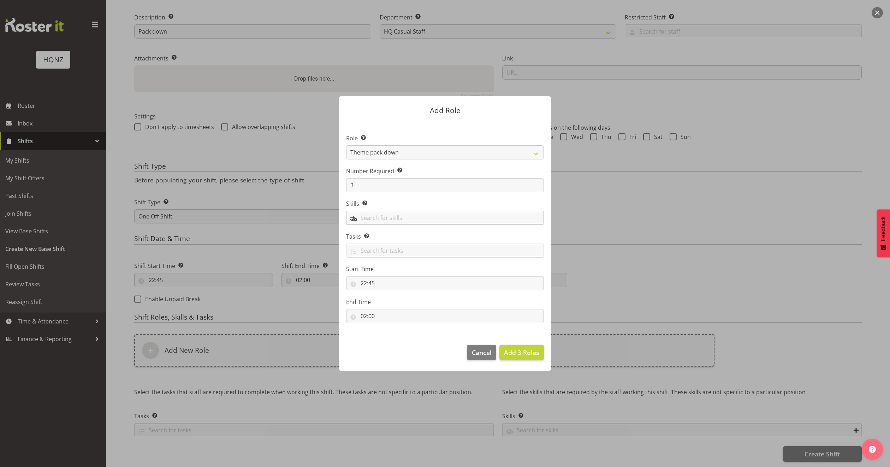
click at [395, 212] on input "text" at bounding box center [445, 217] width 197 height 11
click at [400, 244] on span "Theme pack down" at bounding box center [376, 248] width 48 height 8
click at [516, 354] on span "Add 3 Roles" at bounding box center [521, 352] width 35 height 8
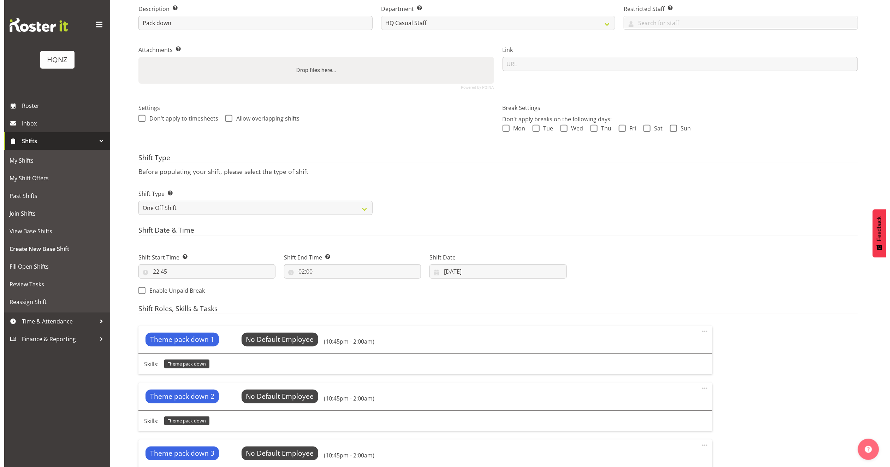
scroll to position [271, 0]
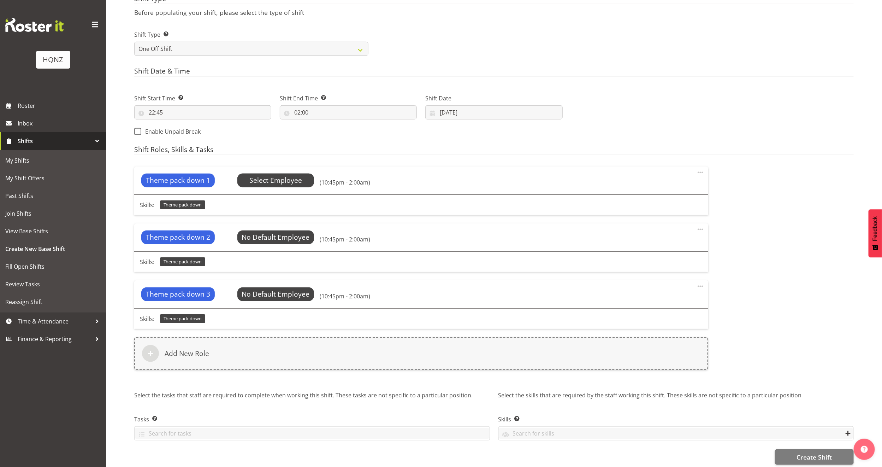
click at [278, 181] on span "Select Employee" at bounding box center [275, 180] width 53 height 10
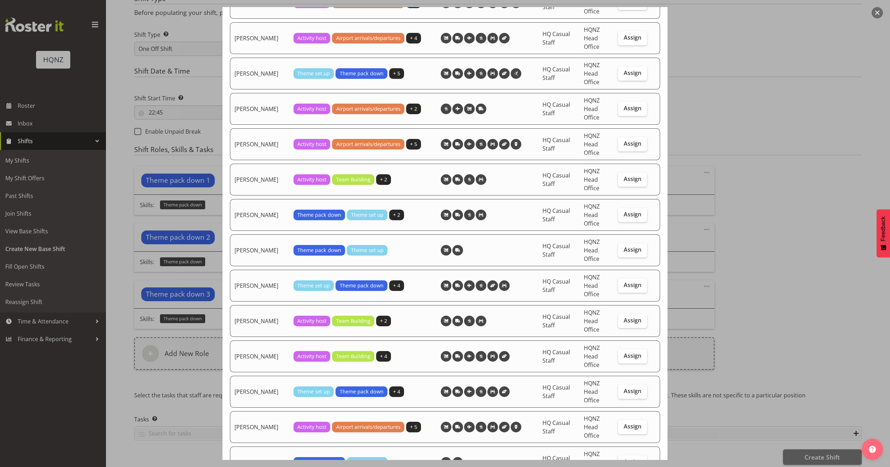
scroll to position [954, 0]
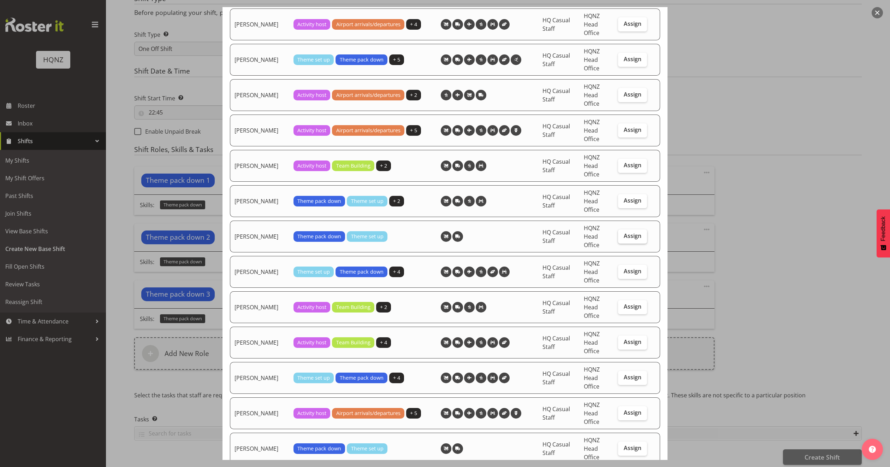
click at [624, 237] on span "Assign" at bounding box center [633, 235] width 18 height 7
click at [618, 237] on input "Assign" at bounding box center [620, 236] width 5 height 5
checkbox input "true"
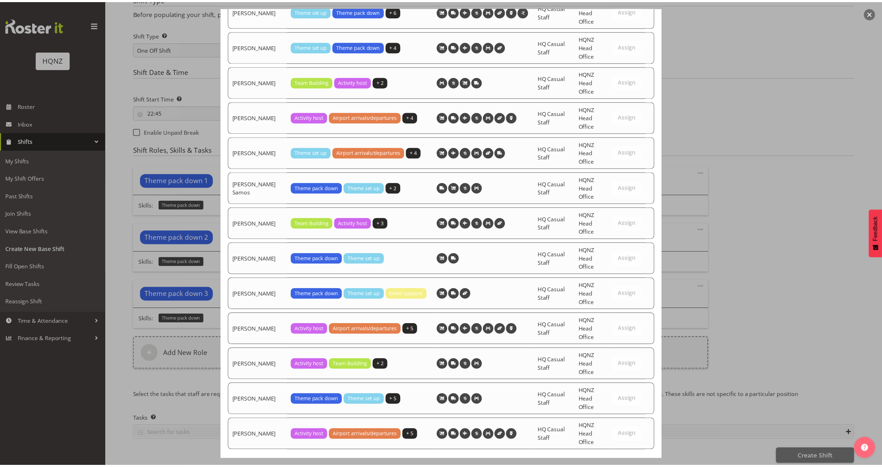
scroll to position [1496, 0]
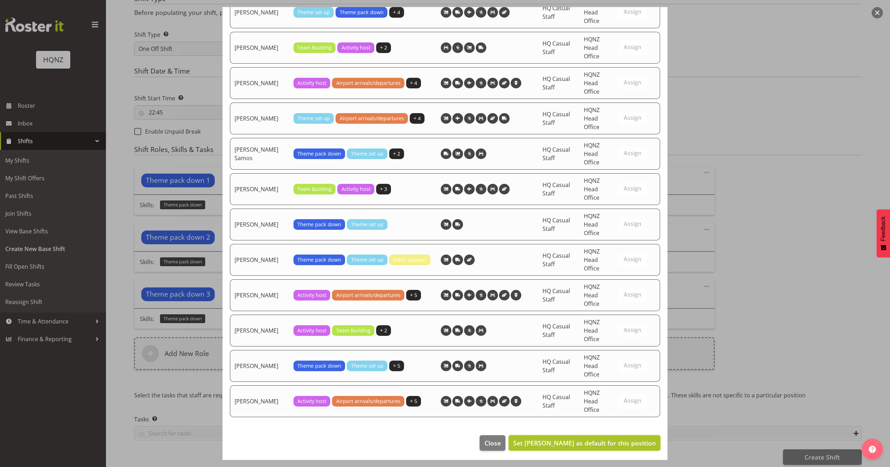
click at [561, 440] on span "Set Mark Haysmith as default for this position" at bounding box center [584, 443] width 143 height 8
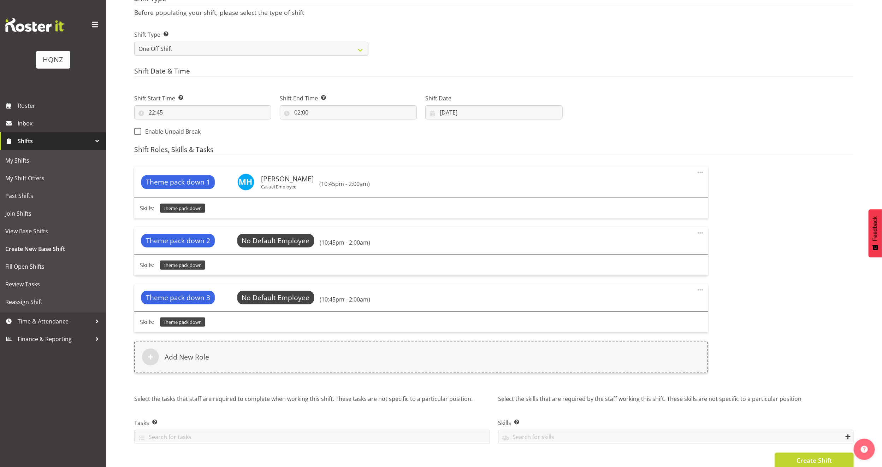
click at [828, 458] on span "Create Shift" at bounding box center [814, 459] width 35 height 9
